Goal: Transaction & Acquisition: Obtain resource

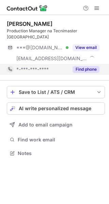
scroll to position [142, 109]
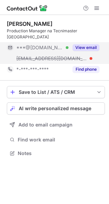
click at [83, 44] on button "View email" at bounding box center [85, 47] width 27 height 7
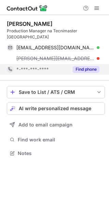
click at [81, 66] on button "Find phone" at bounding box center [85, 69] width 27 height 7
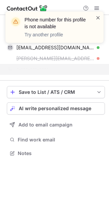
click at [96, 17] on span at bounding box center [97, 17] width 5 height 7
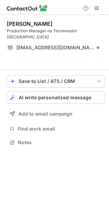
scroll to position [121, 109]
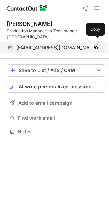
click at [94, 45] on span at bounding box center [95, 47] width 5 height 5
